Goal: Register for event/course

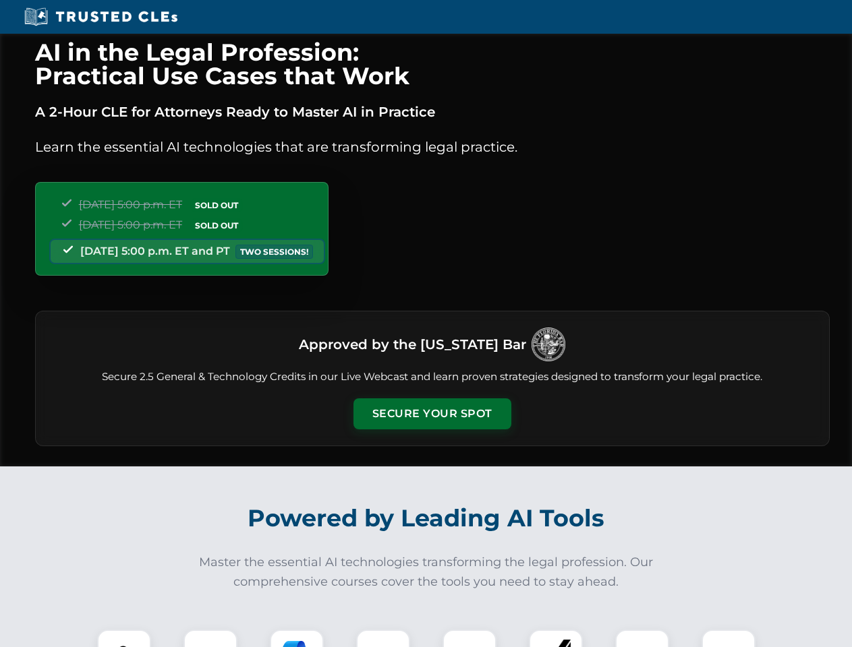
click at [432, 414] on button "Secure Your Spot" at bounding box center [432, 414] width 158 height 31
click at [124, 639] on img at bounding box center [124, 656] width 39 height 39
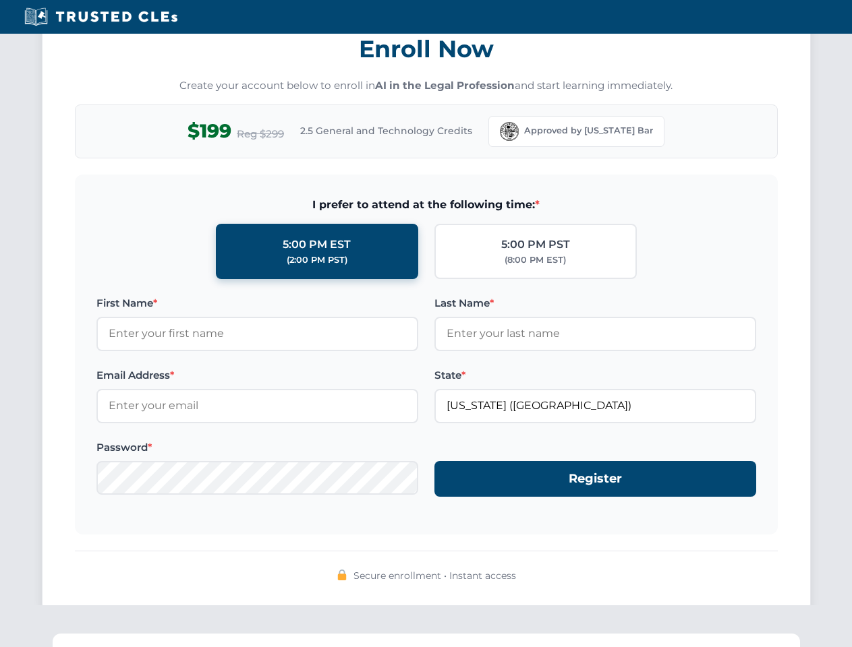
scroll to position [1324, 0]
